Goal: Information Seeking & Learning: Understand process/instructions

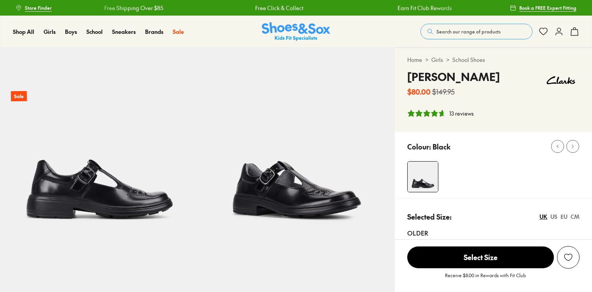
select select "*"
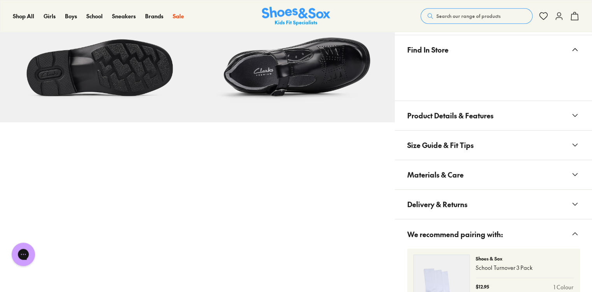
click at [452, 141] on span "Size Guide & Fit Tips" at bounding box center [441, 145] width 67 height 23
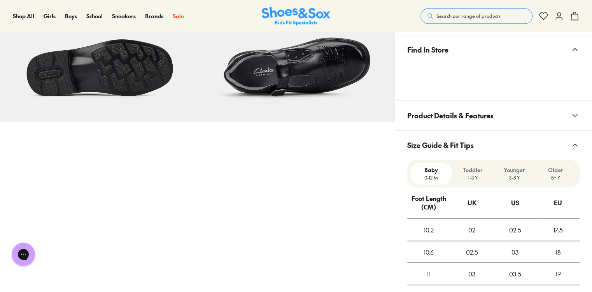
click at [452, 141] on span "Size Guide & Fit Tips" at bounding box center [441, 145] width 67 height 23
click at [554, 171] on p "Older" at bounding box center [555, 170] width 35 height 8
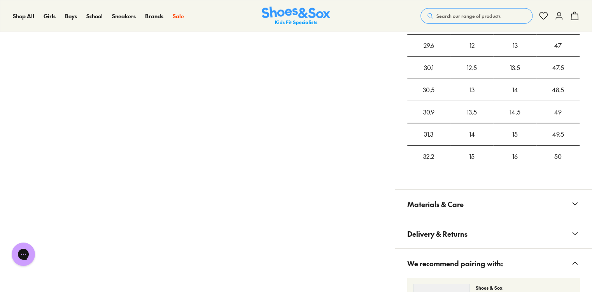
scroll to position [1334, 0]
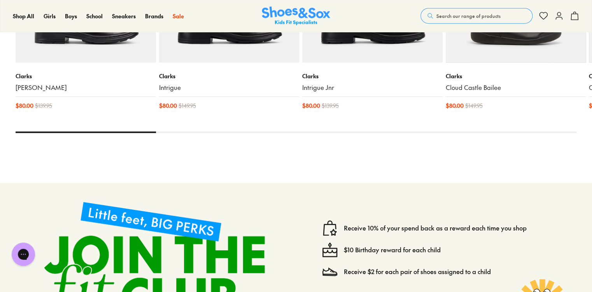
select select "*"
